Goal: Find specific fact

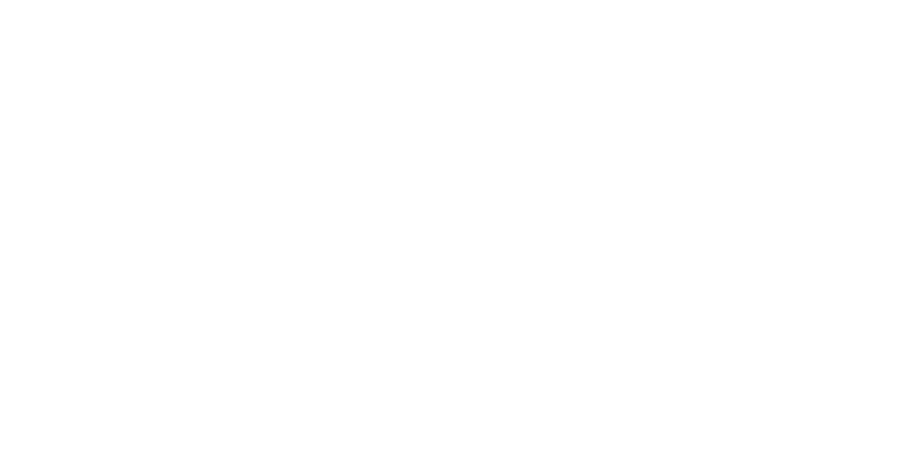
scroll to position [166, 0]
click at [689, 76] on button "Close" at bounding box center [662, 80] width 53 height 23
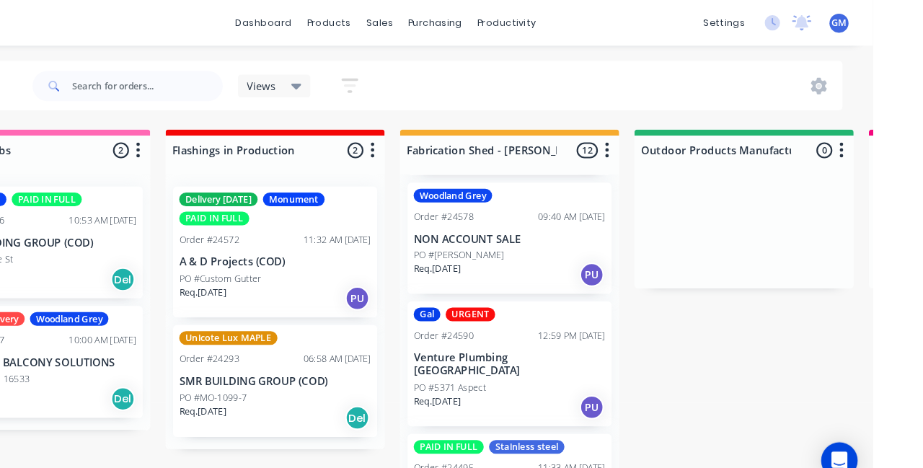
scroll to position [0, 0]
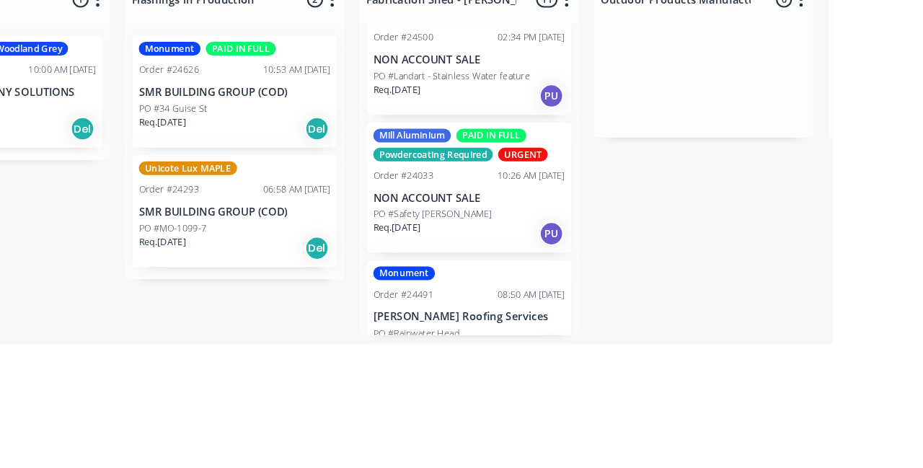
scroll to position [653, 0]
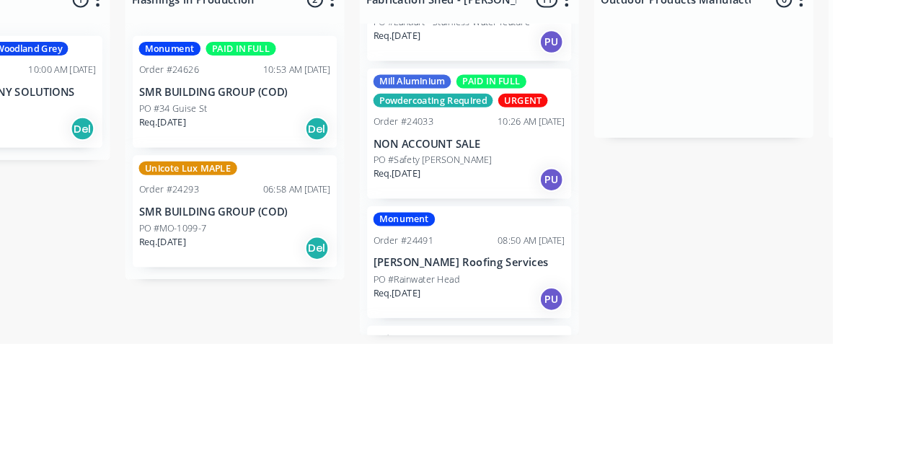
click at [606, 364] on div "08:50 AM [DATE]" at bounding box center [638, 370] width 64 height 13
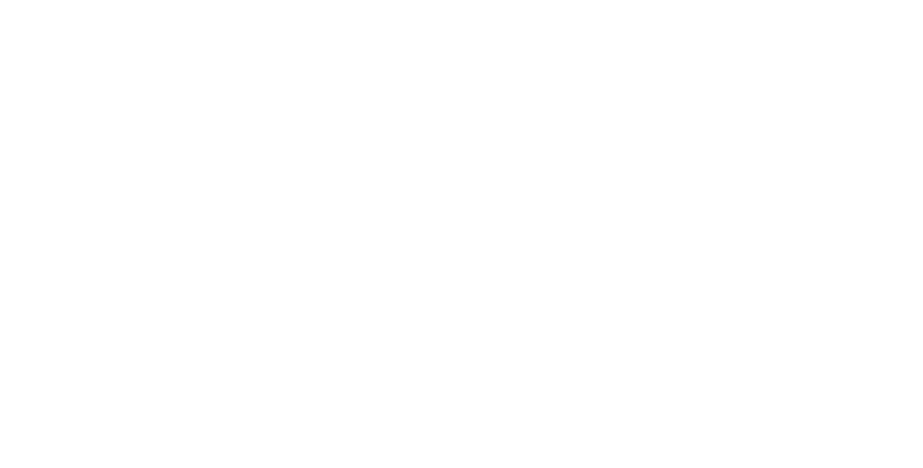
click at [802, 297] on div "Monument" at bounding box center [773, 302] width 58 height 13
type input "Cut"
click at [870, 296] on div "Contact Dylan 0434 711 478 dylankaleb@yahoo.com.au Bill to 2 Findhorn St Crookw…" at bounding box center [541, 336] width 657 height 164
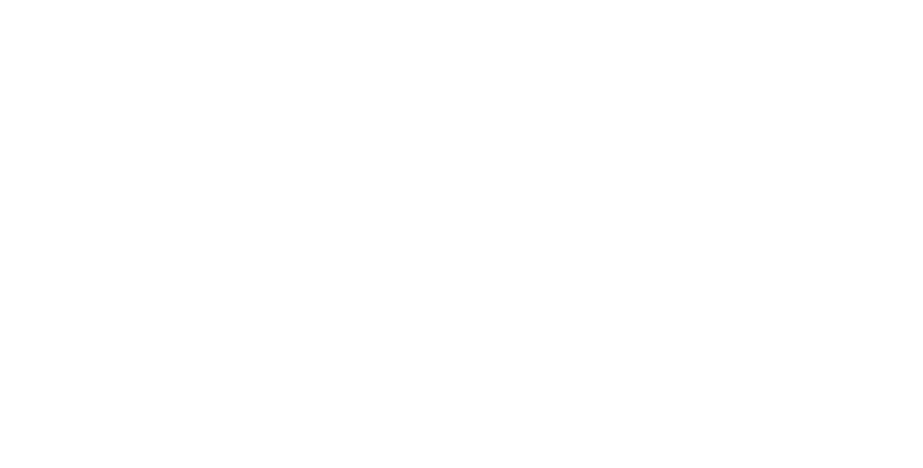
click at [689, 72] on button "Close" at bounding box center [662, 80] width 53 height 23
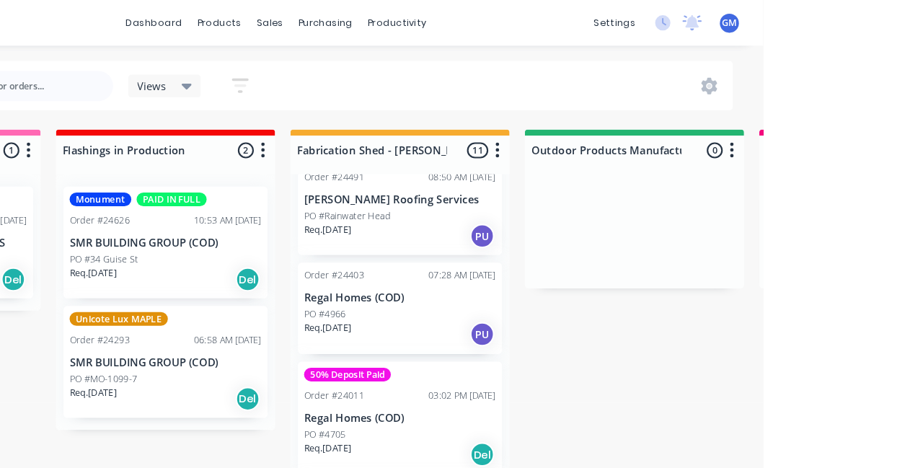
scroll to position [886, 0]
